Goal: Find contact information: Find contact information

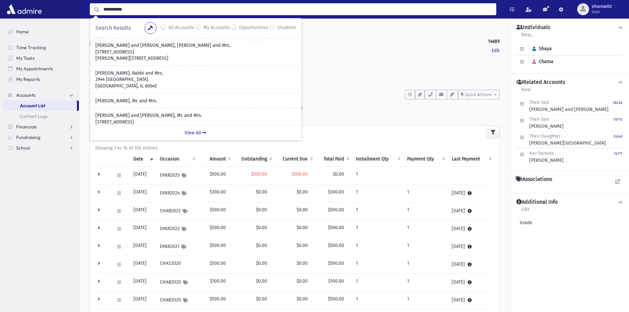
scroll to position [38, 0]
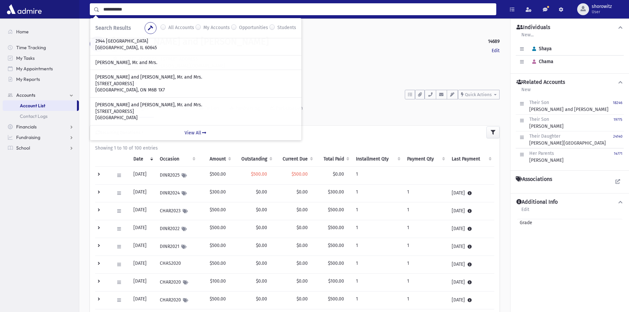
drag, startPoint x: 0, startPoint y: 0, endPoint x: 98, endPoint y: 9, distance: 98.8
click at [98, 9] on div "**********" at bounding box center [293, 9] width 407 height 12
type input "******"
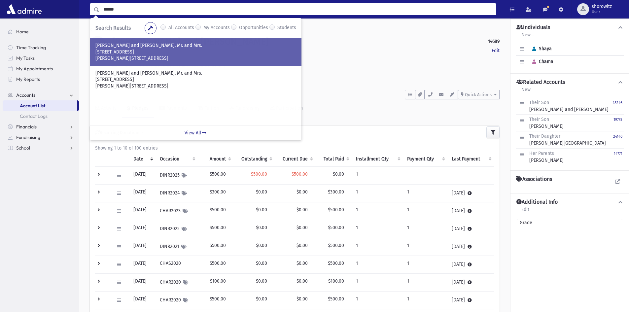
click at [157, 49] on p "[STREET_ADDRESS]" at bounding box center [195, 52] width 201 height 7
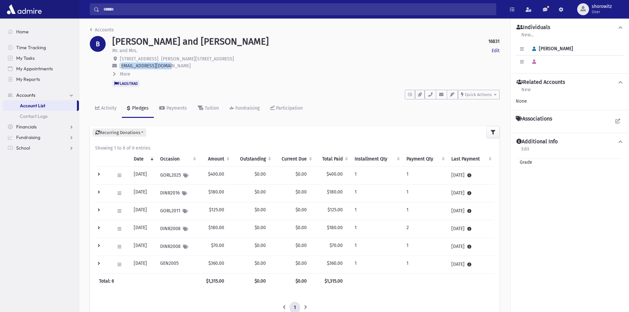
drag, startPoint x: 169, startPoint y: 66, endPoint x: 120, endPoint y: 65, distance: 49.2
click at [120, 65] on span "[EMAIL_ADDRESS][DOMAIN_NAME]" at bounding box center [155, 66] width 71 height 6
copy span "[EMAIL_ADDRESS][DOMAIN_NAME]"
click at [118, 74] on button "More" at bounding box center [121, 74] width 19 height 7
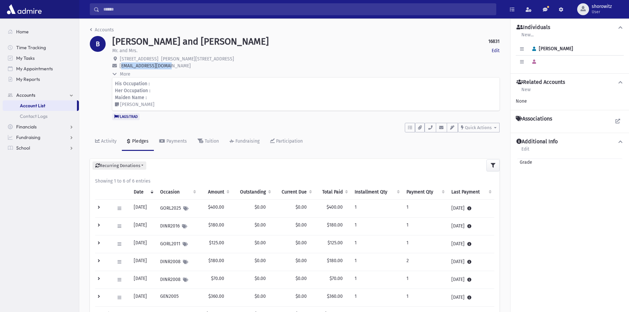
click at [114, 73] on icon at bounding box center [114, 74] width 5 height 3
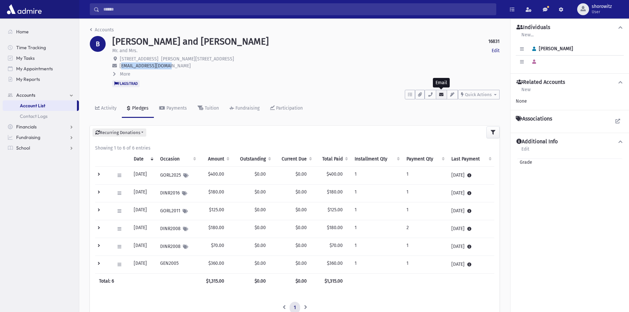
click at [442, 94] on icon "button" at bounding box center [441, 94] width 5 height 4
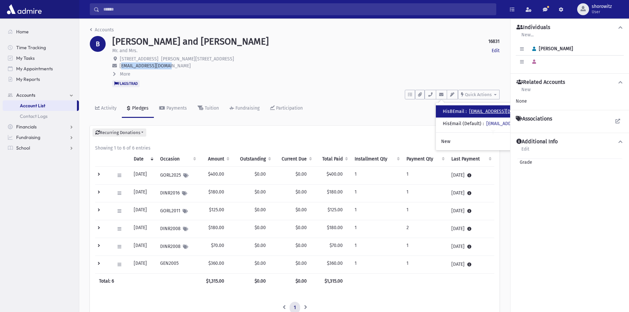
click at [503, 114] on link "[EMAIL_ADDRESS][DOMAIN_NAME]" at bounding box center [504, 112] width 71 height 6
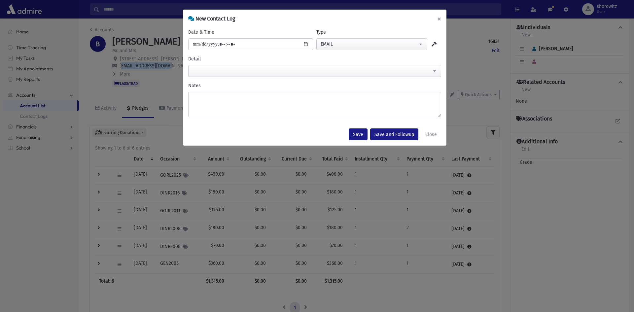
click at [441, 19] on button "×" at bounding box center [439, 19] width 15 height 18
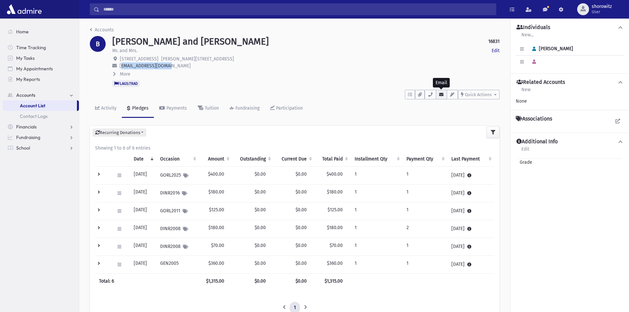
click at [442, 96] on icon "button" at bounding box center [441, 94] width 5 height 4
